Goal: Check status

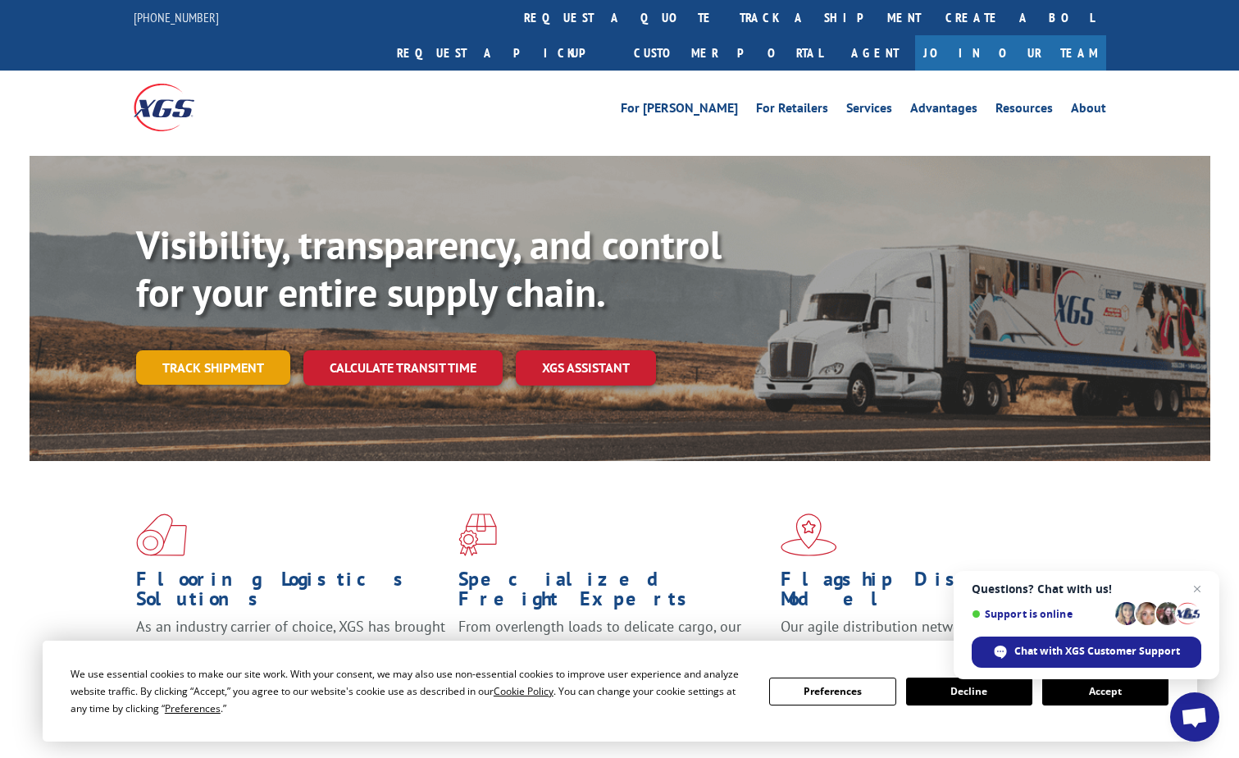
click at [246, 350] on link "Track shipment" at bounding box center [213, 367] width 154 height 34
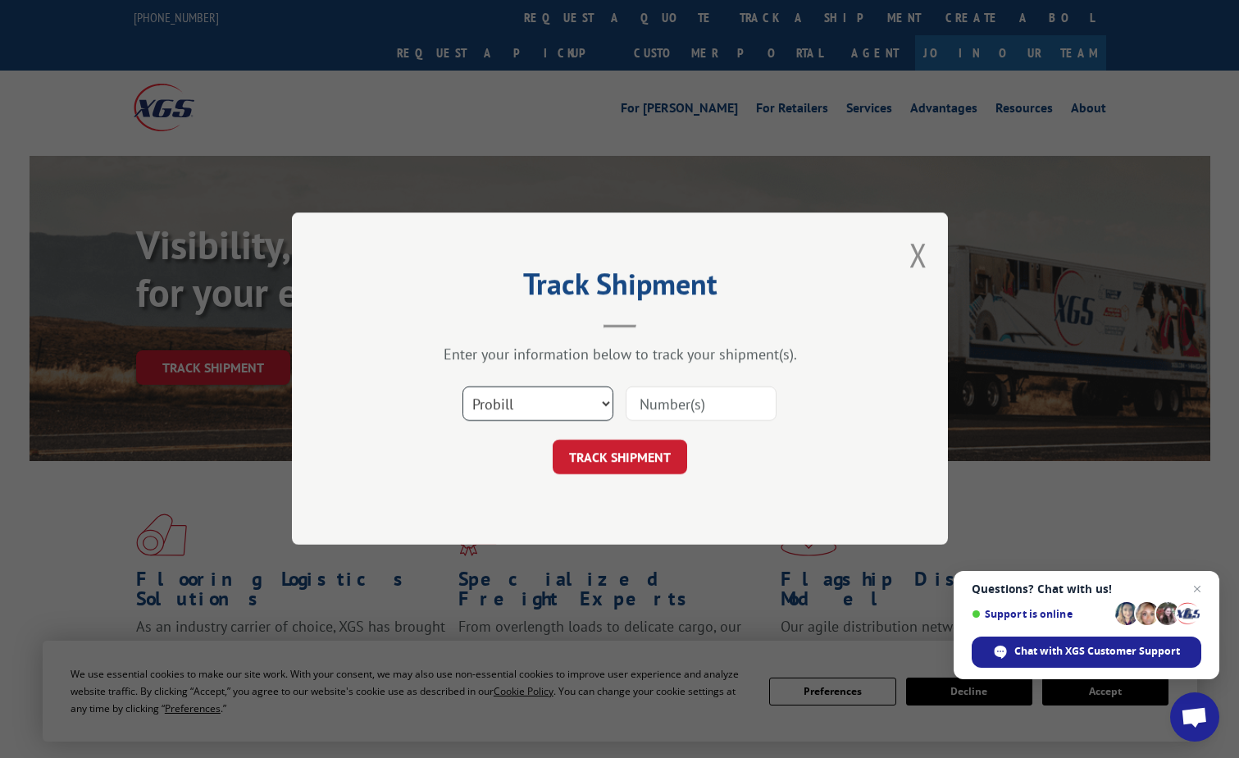
click at [560, 406] on select "Select category... Probill BOL PO" at bounding box center [538, 404] width 151 height 34
select select "po"
click at [463, 387] on select "Select category... Probill BOL PO" at bounding box center [538, 404] width 151 height 34
click at [517, 399] on select "Select category... Probill BOL PO" at bounding box center [538, 404] width 151 height 34
click at [498, 397] on select "Select category... Probill BOL PO" at bounding box center [538, 404] width 151 height 34
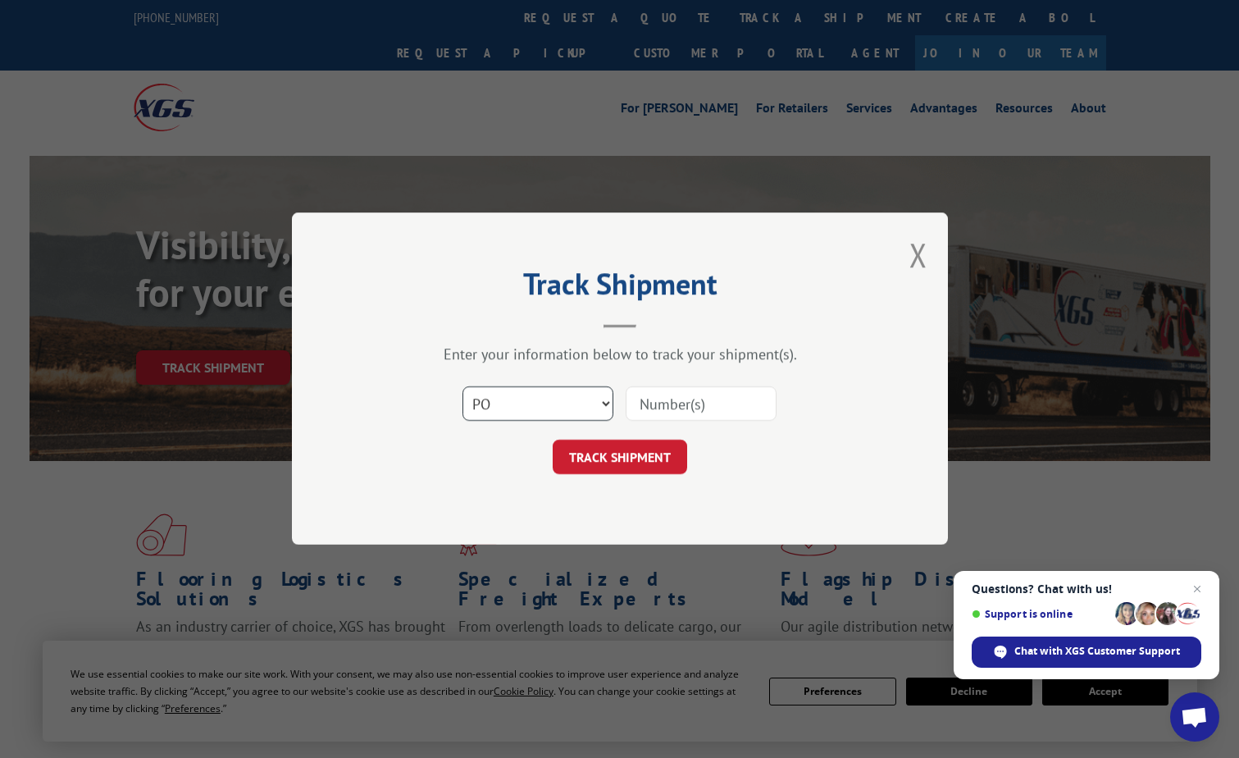
click at [494, 399] on select "Select category... Probill BOL PO" at bounding box center [538, 404] width 151 height 34
click at [463, 387] on select "Select category... Probill BOL PO" at bounding box center [538, 404] width 151 height 34
click at [721, 404] on input at bounding box center [701, 404] width 151 height 34
type input "74726"
click button "TRACK SHIPMENT" at bounding box center [620, 457] width 135 height 34
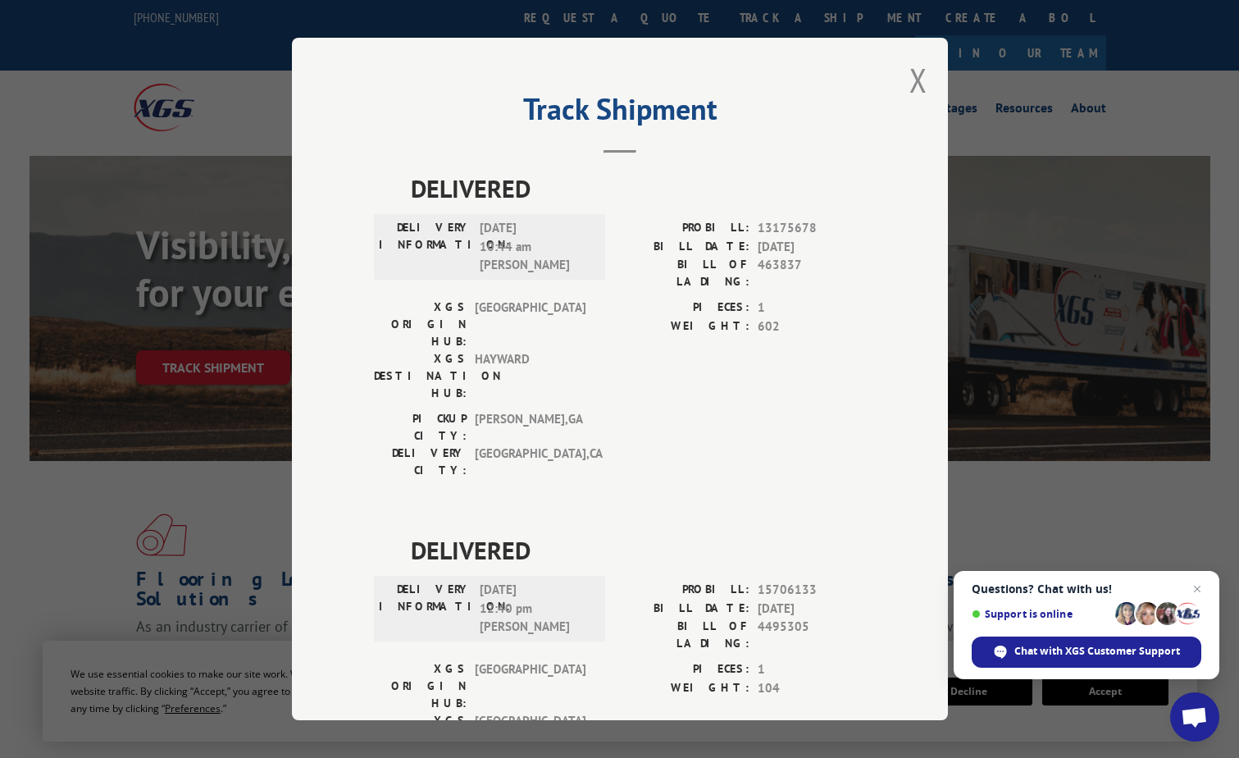
click at [922, 74] on div "Track Shipment DELIVERED DELIVERY INFORMATION: [DATE] 10:44 am [PERSON_NAME] PR…" at bounding box center [620, 379] width 656 height 682
click at [915, 80] on button "Close modal" at bounding box center [919, 79] width 18 height 43
